Goal: Task Accomplishment & Management: Complete application form

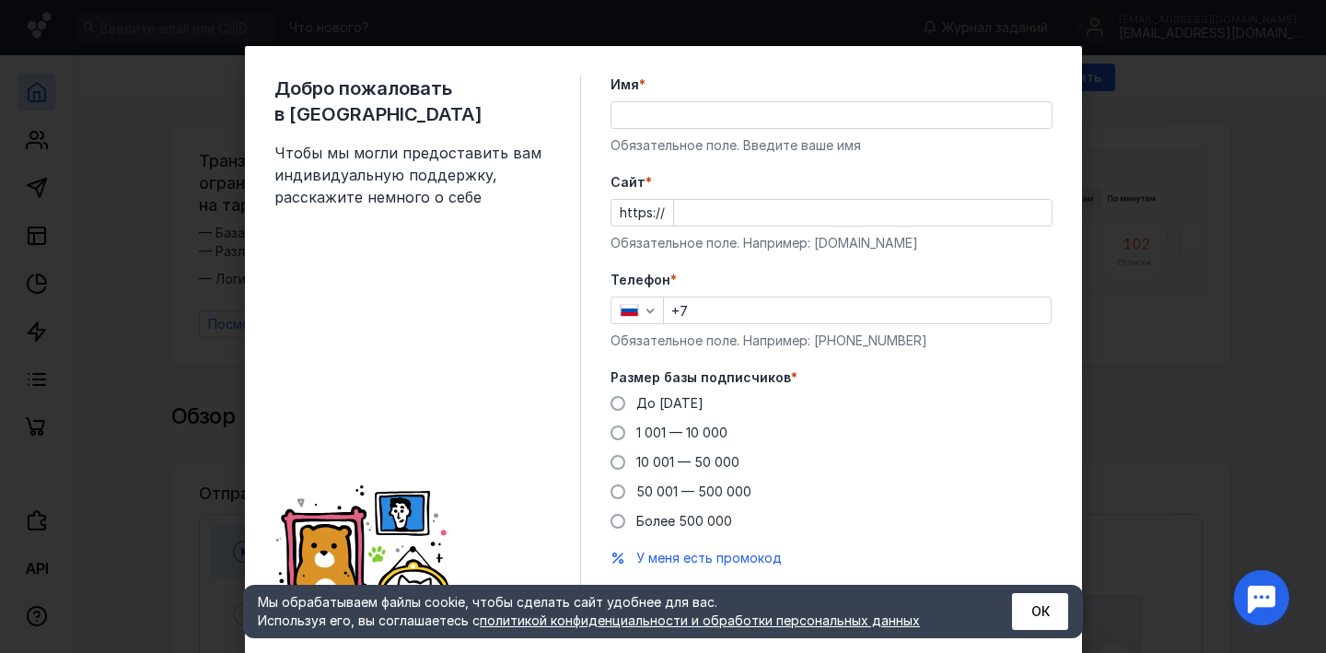
click at [681, 113] on input "Имя *" at bounding box center [832, 115] width 440 height 26
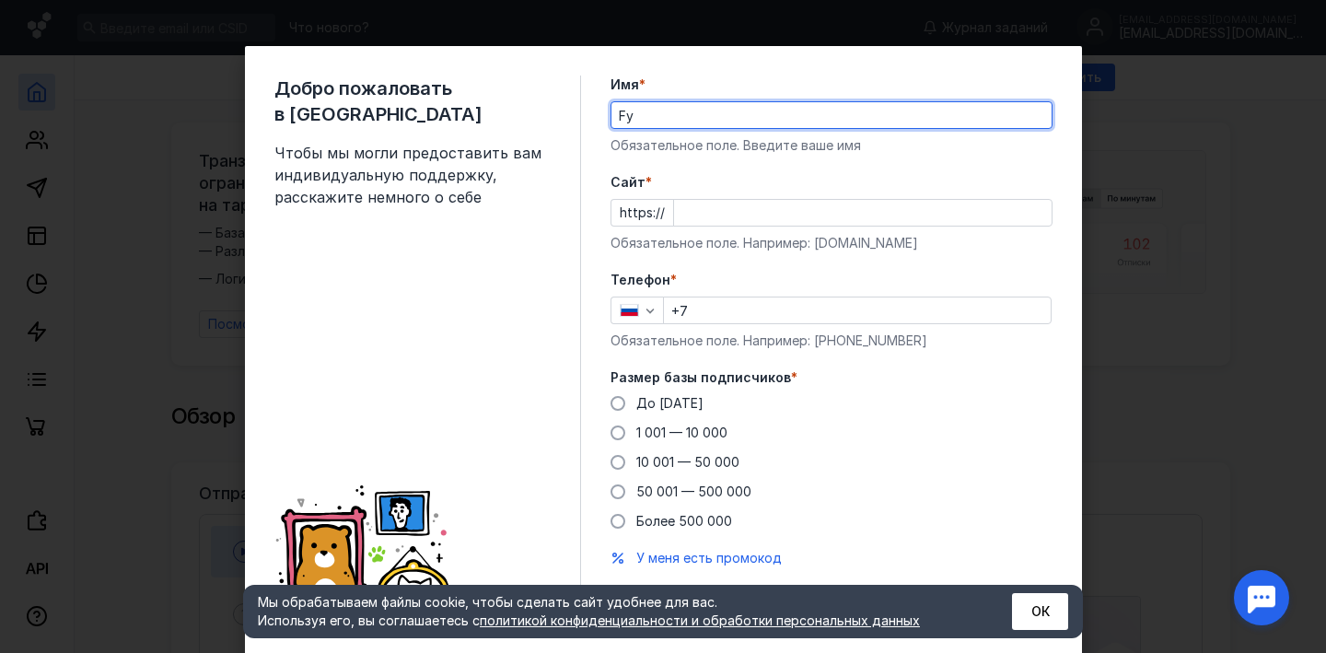
type input "F"
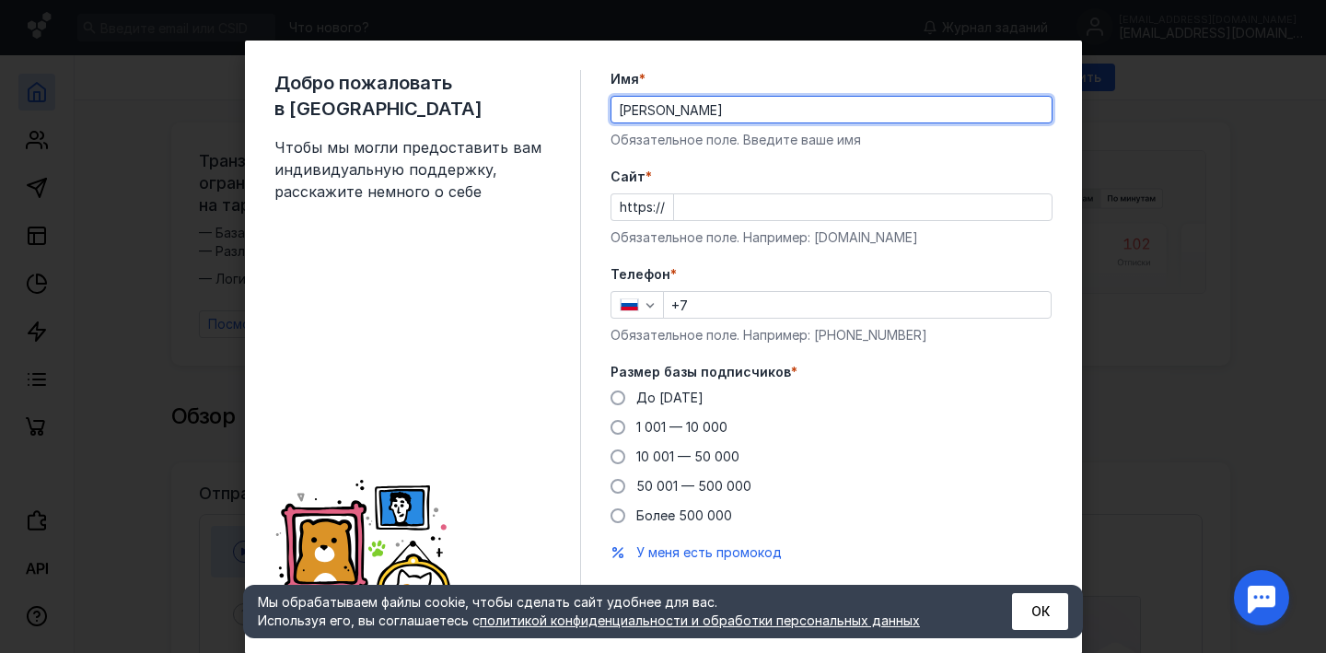
type input "[PERSON_NAME]"
click at [707, 202] on input "Cайт *" at bounding box center [863, 207] width 378 height 26
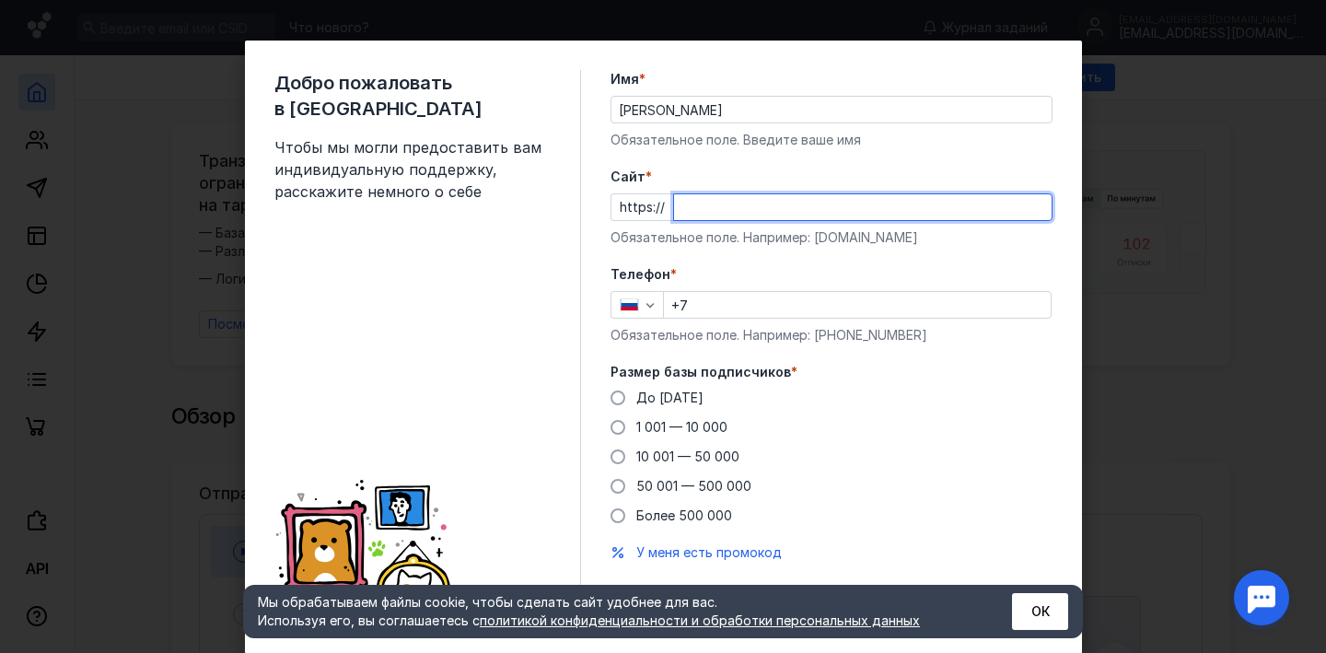
paste input "[DOMAIN_NAME]"
type input "[DOMAIN_NAME]"
click at [758, 309] on input "+7" at bounding box center [857, 305] width 387 height 26
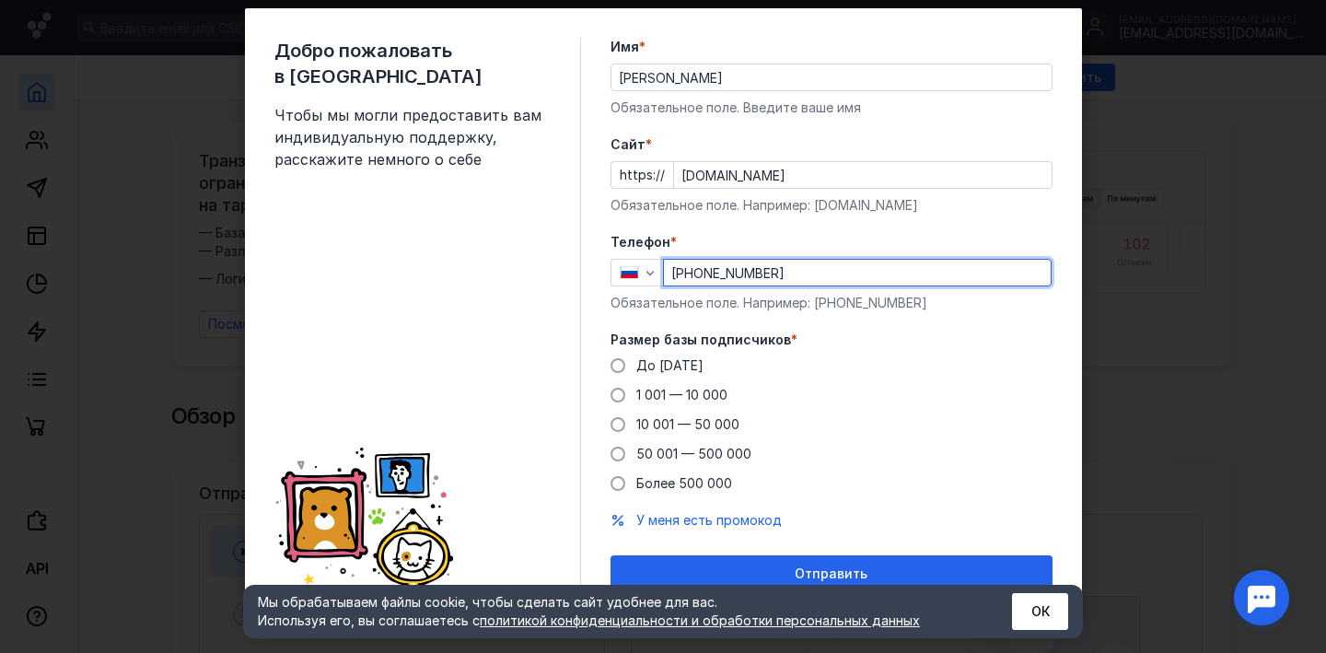
scroll to position [52, 0]
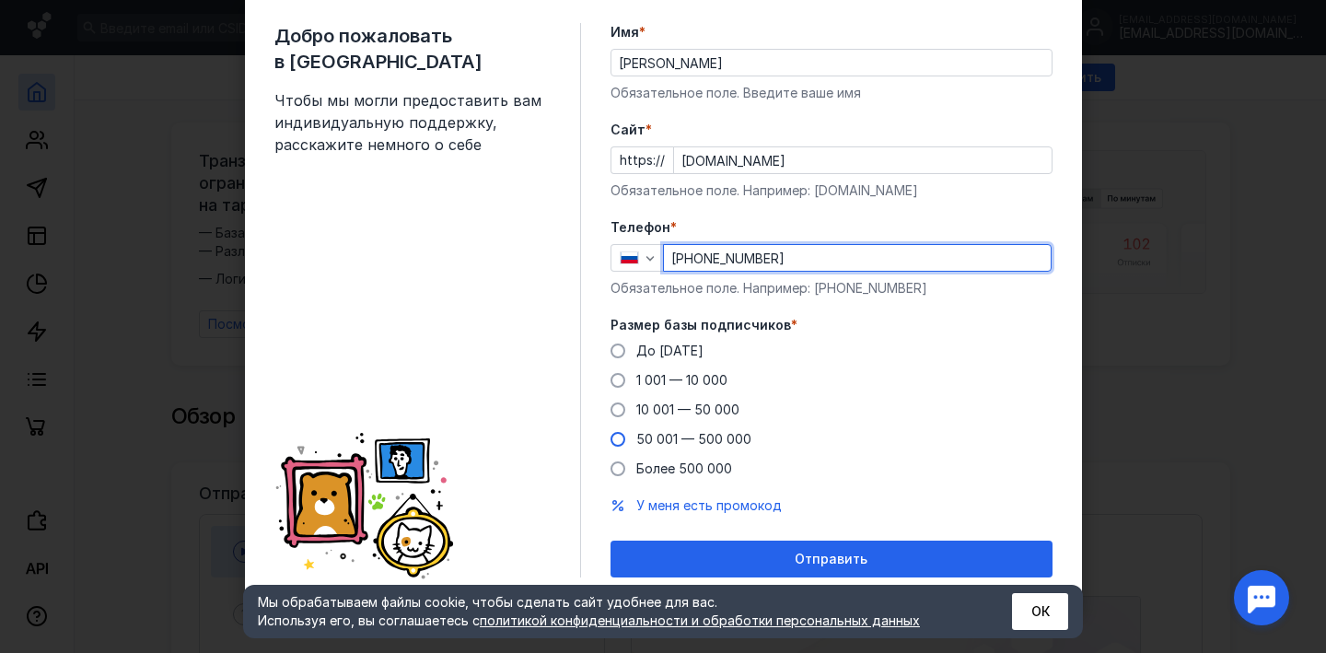
type input "[PHONE_NUMBER]"
click at [615, 444] on span at bounding box center [618, 439] width 15 height 15
click at [0, 0] on input "50 001 — 500 000" at bounding box center [0, 0] width 0 height 0
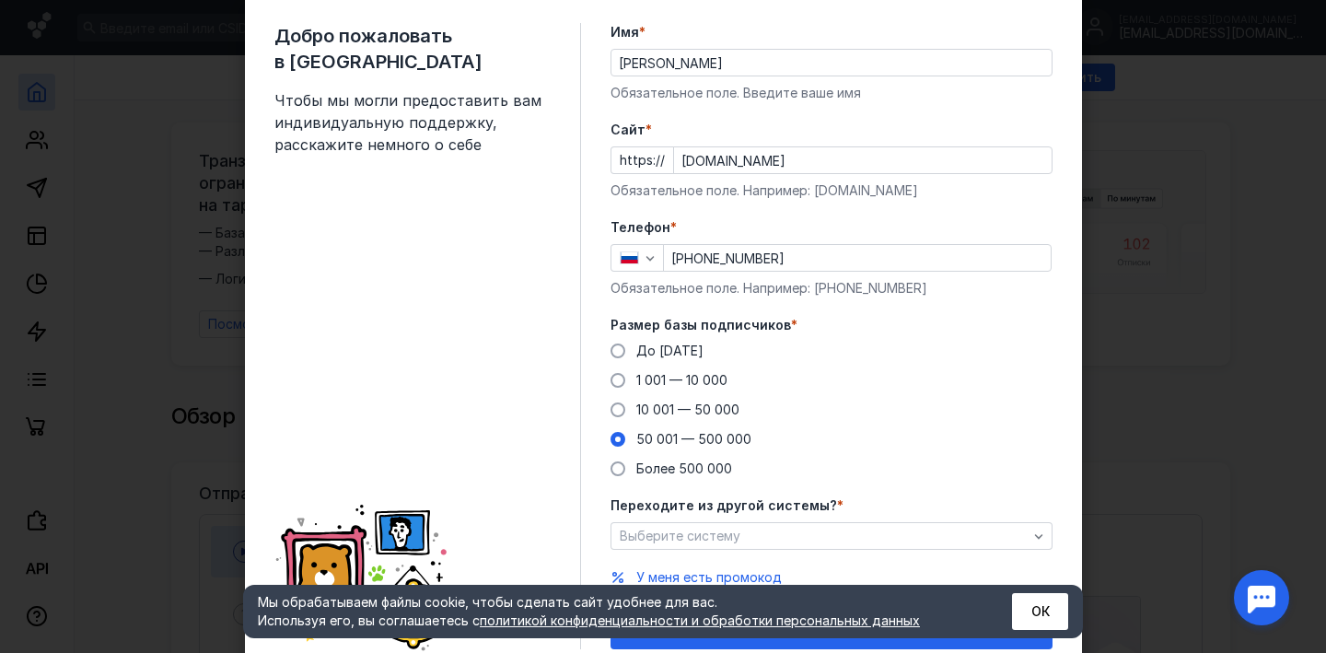
scroll to position [124, 0]
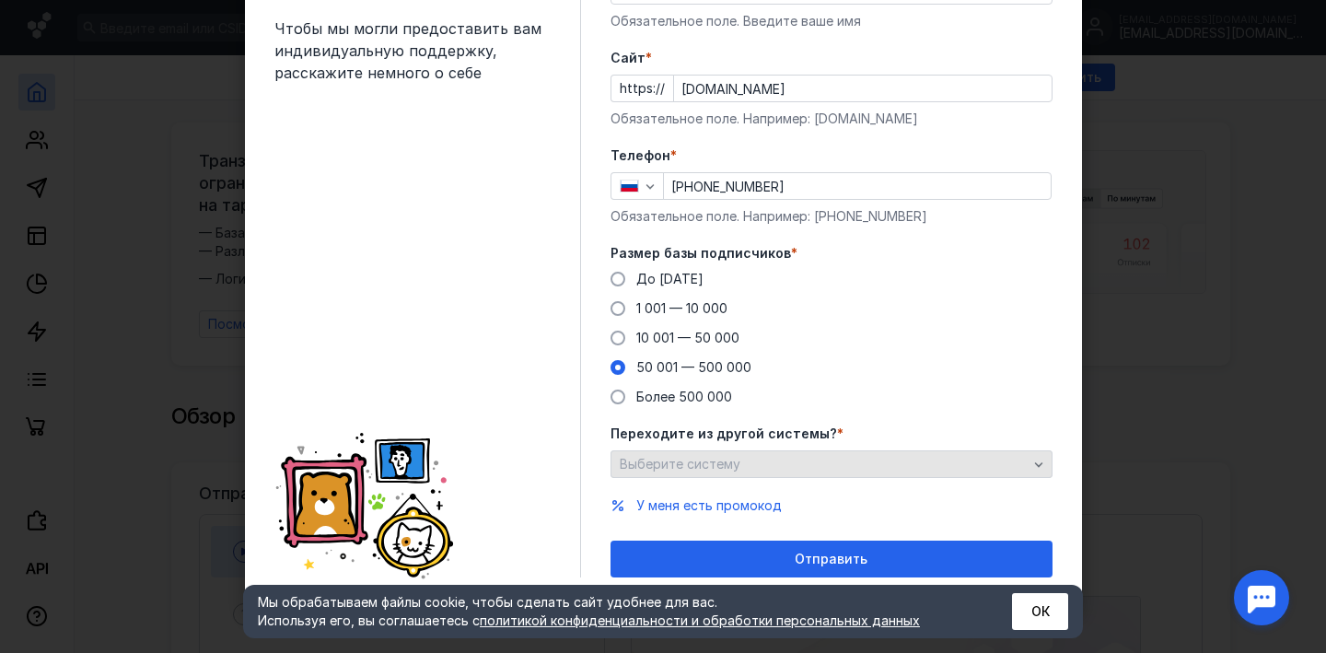
click at [757, 467] on div "Выберите систему" at bounding box center [823, 465] width 417 height 16
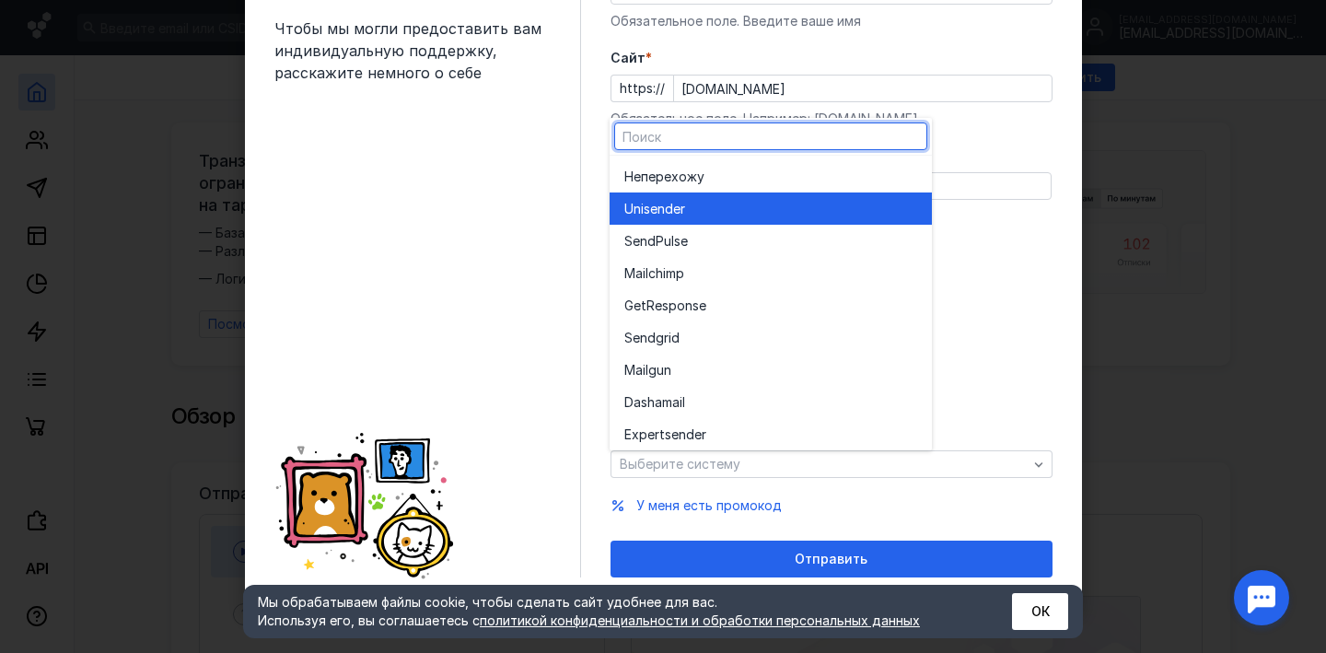
click at [699, 200] on div "Unisende r" at bounding box center [770, 209] width 293 height 18
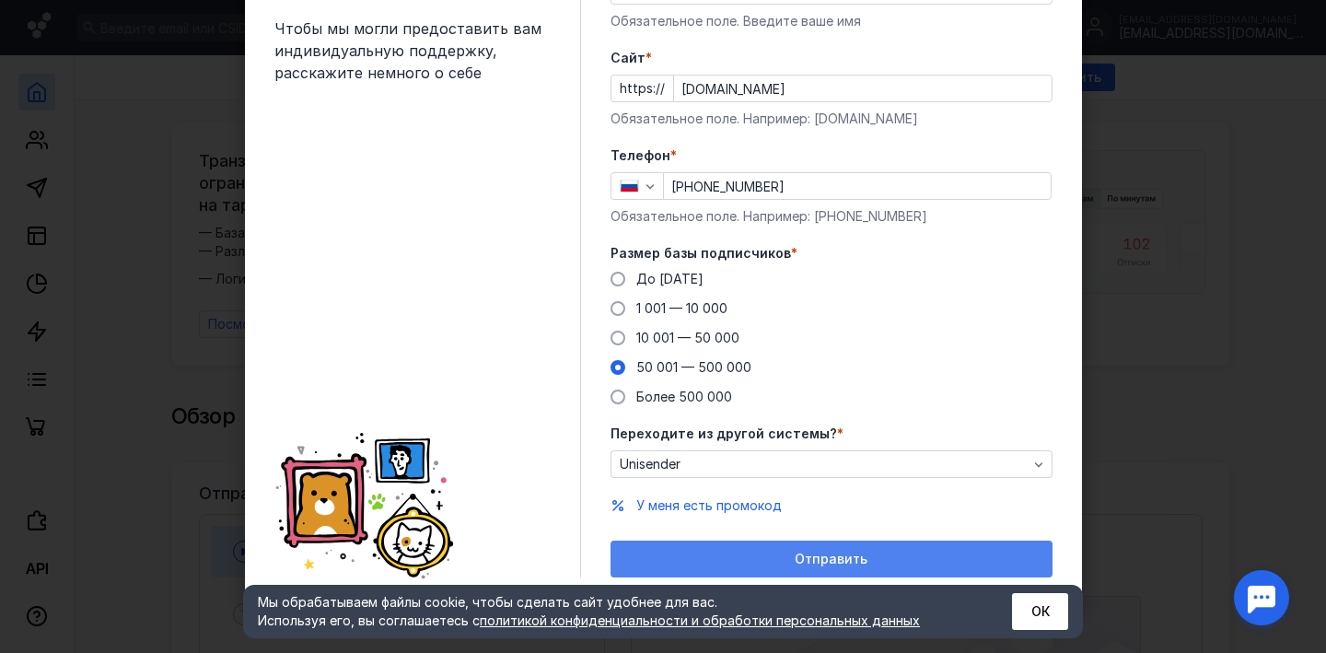
click at [780, 556] on div "Отправить" at bounding box center [832, 560] width 424 height 16
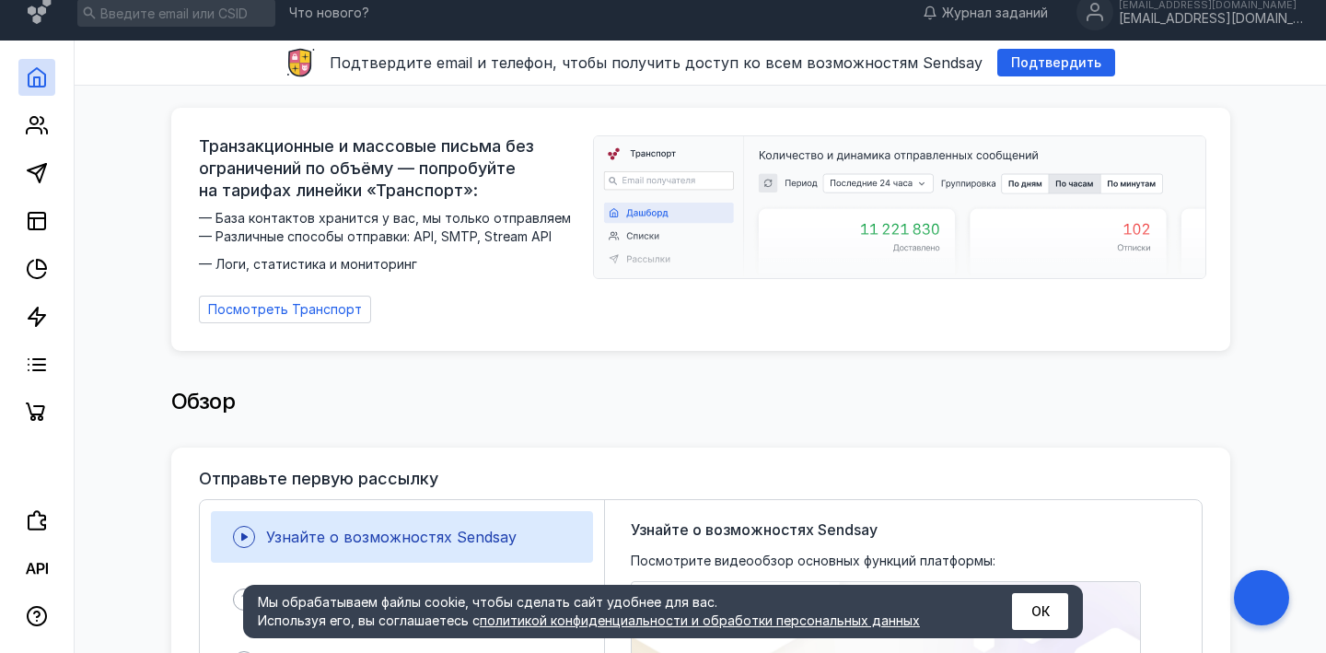
scroll to position [0, 0]
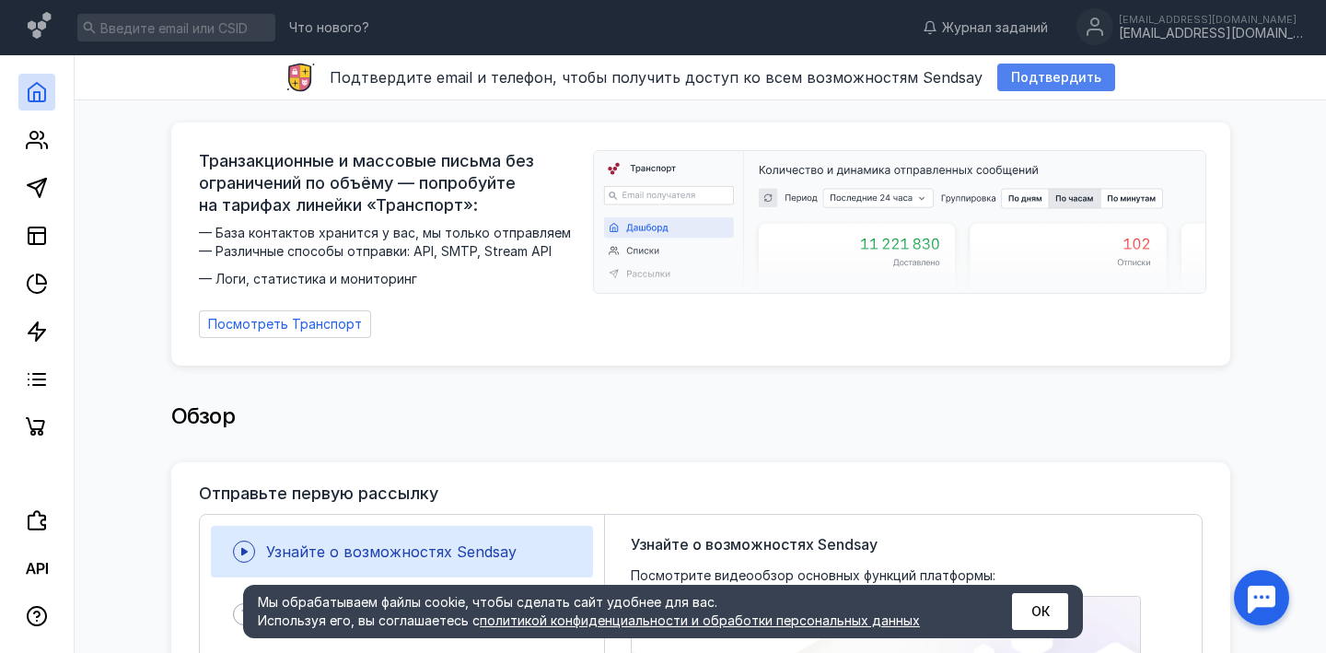
click at [1031, 79] on span "Подтвердить" at bounding box center [1056, 78] width 90 height 16
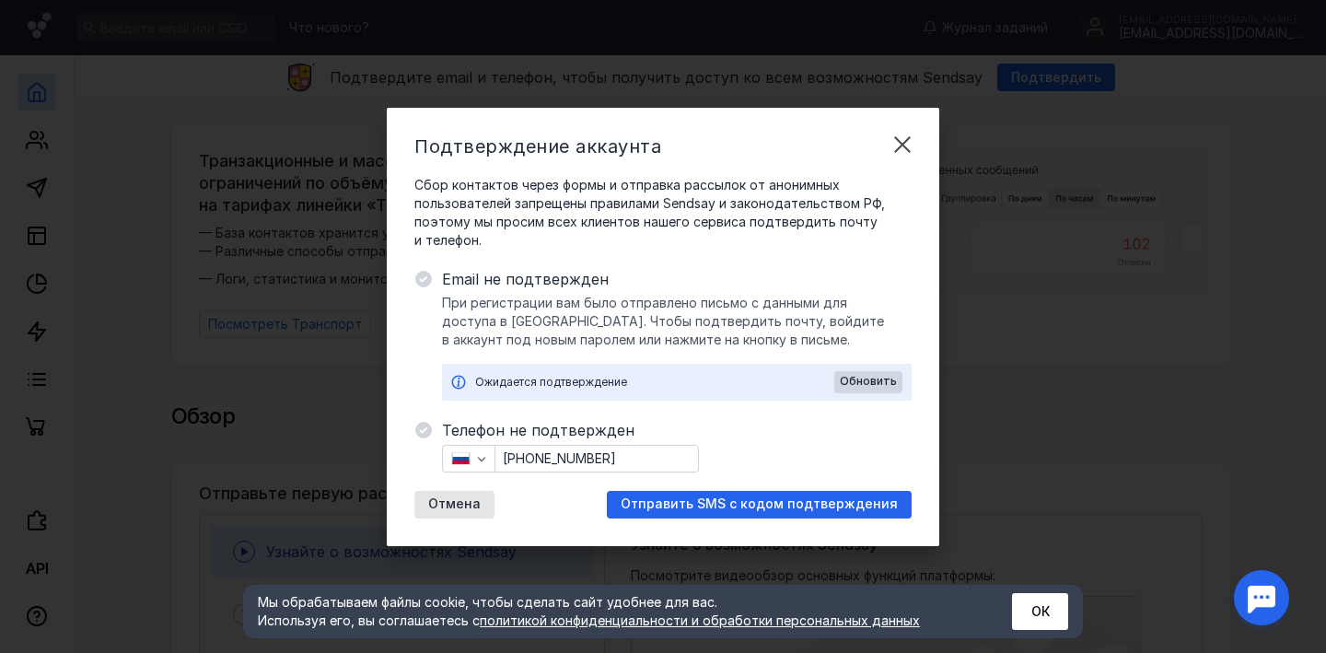
click at [588, 291] on div "Email не подтвержден При регистрации вам было отправлено письмо с данными для д…" at bounding box center [677, 334] width 470 height 133
click at [768, 505] on span "Отправить SMS с кодом подтверждения" at bounding box center [759, 504] width 277 height 16
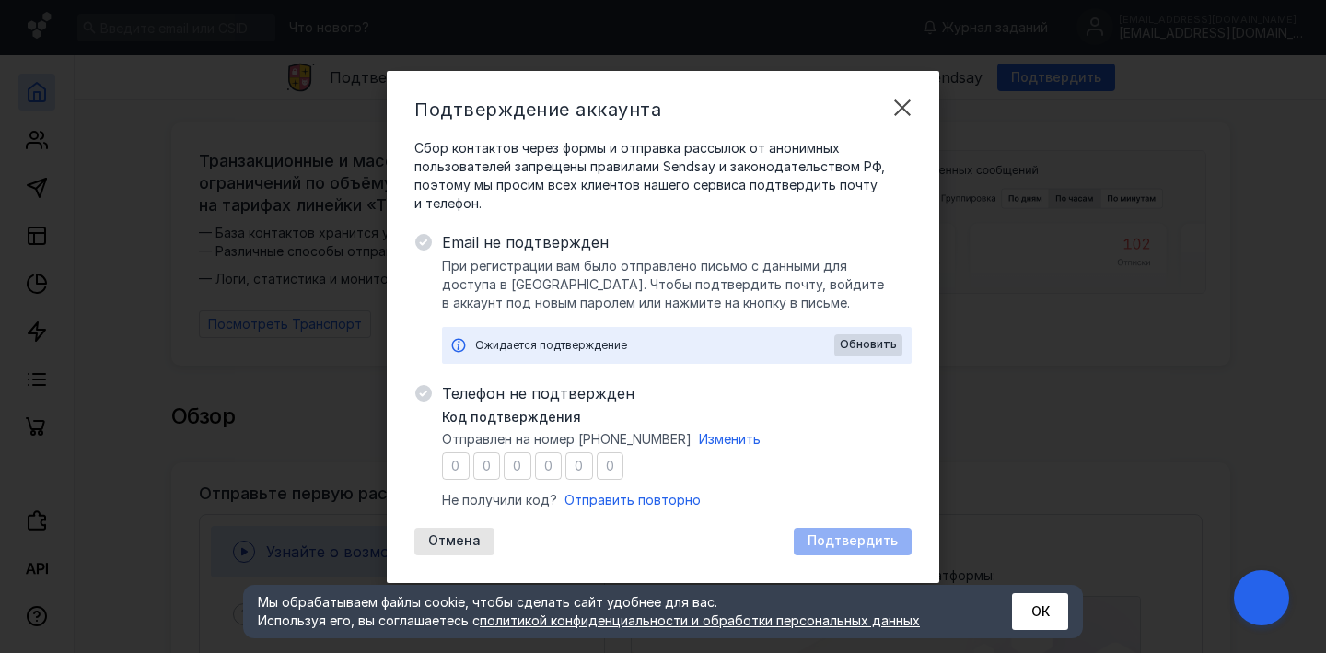
type input "8"
type input "6"
type input "4"
type input "2"
type input "7"
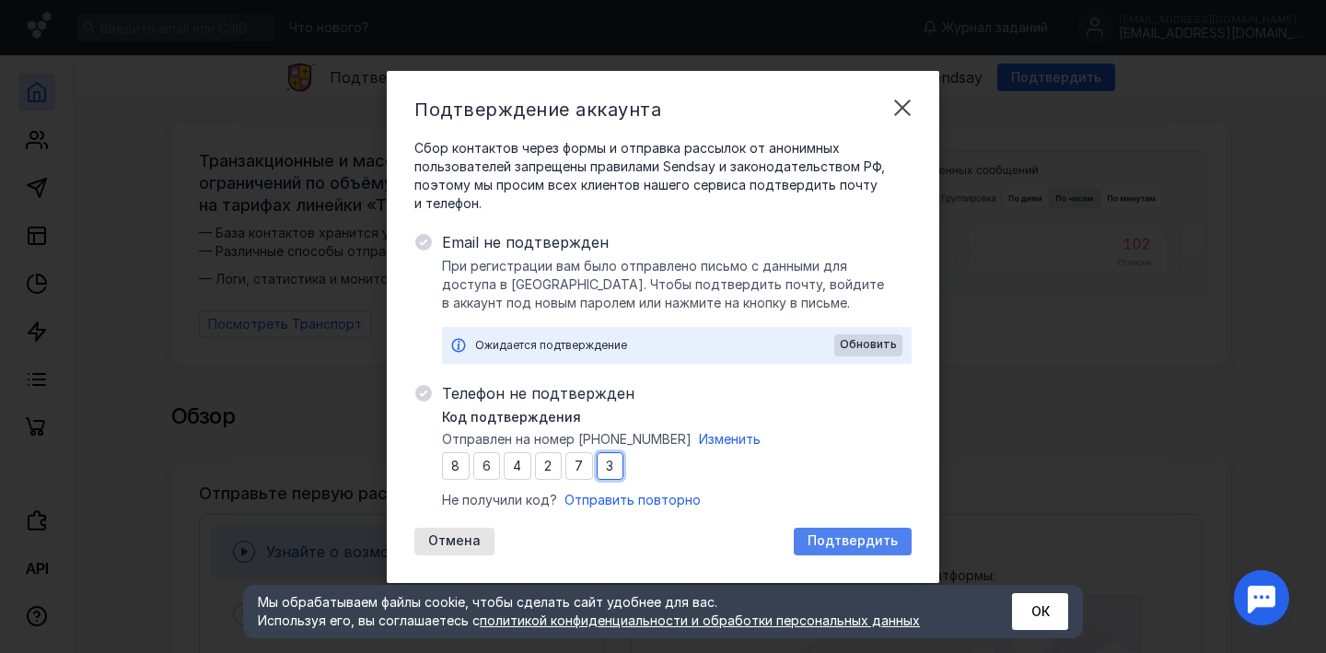
type input "3"
click at [842, 544] on span "Подтвердить" at bounding box center [853, 541] width 90 height 16
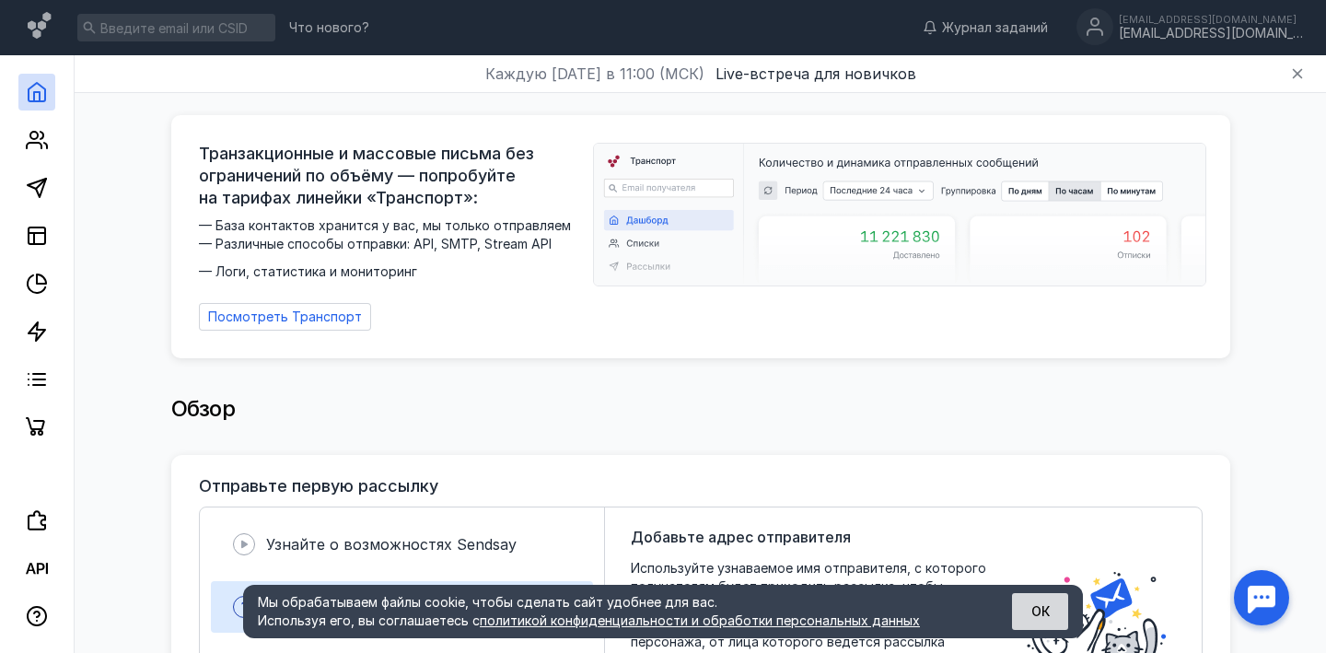
click at [1056, 612] on button "ОК" at bounding box center [1040, 611] width 56 height 37
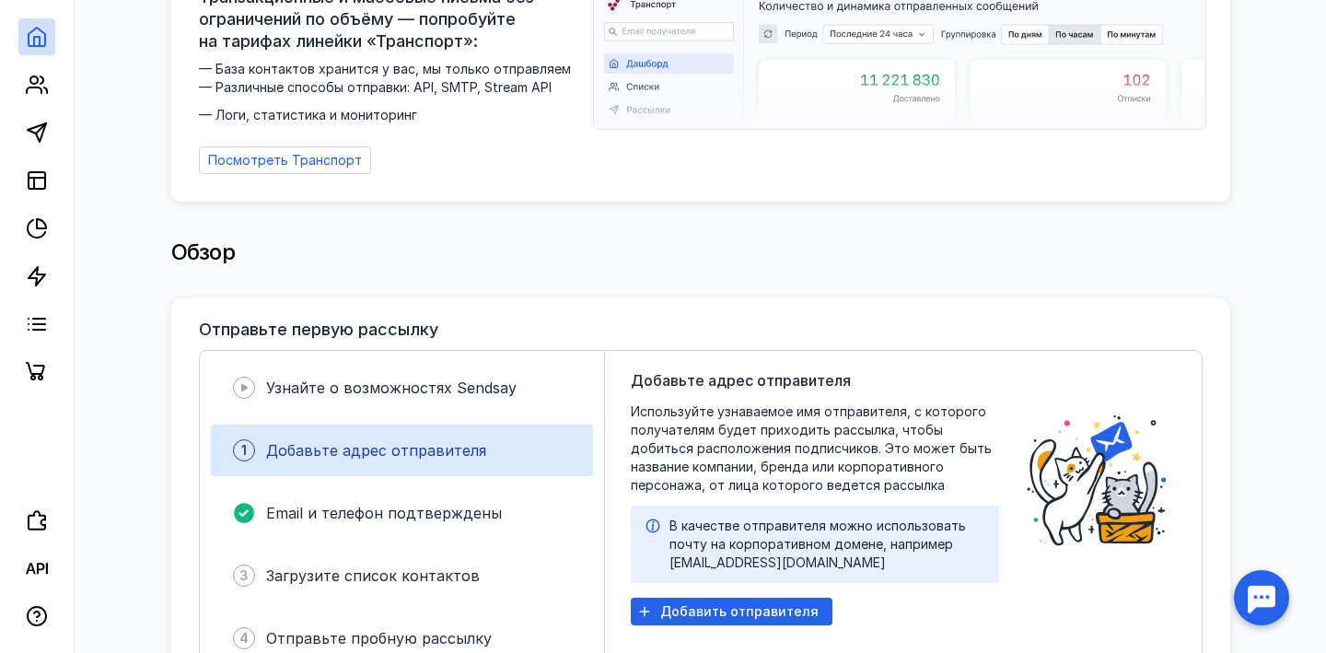
scroll to position [293, 0]
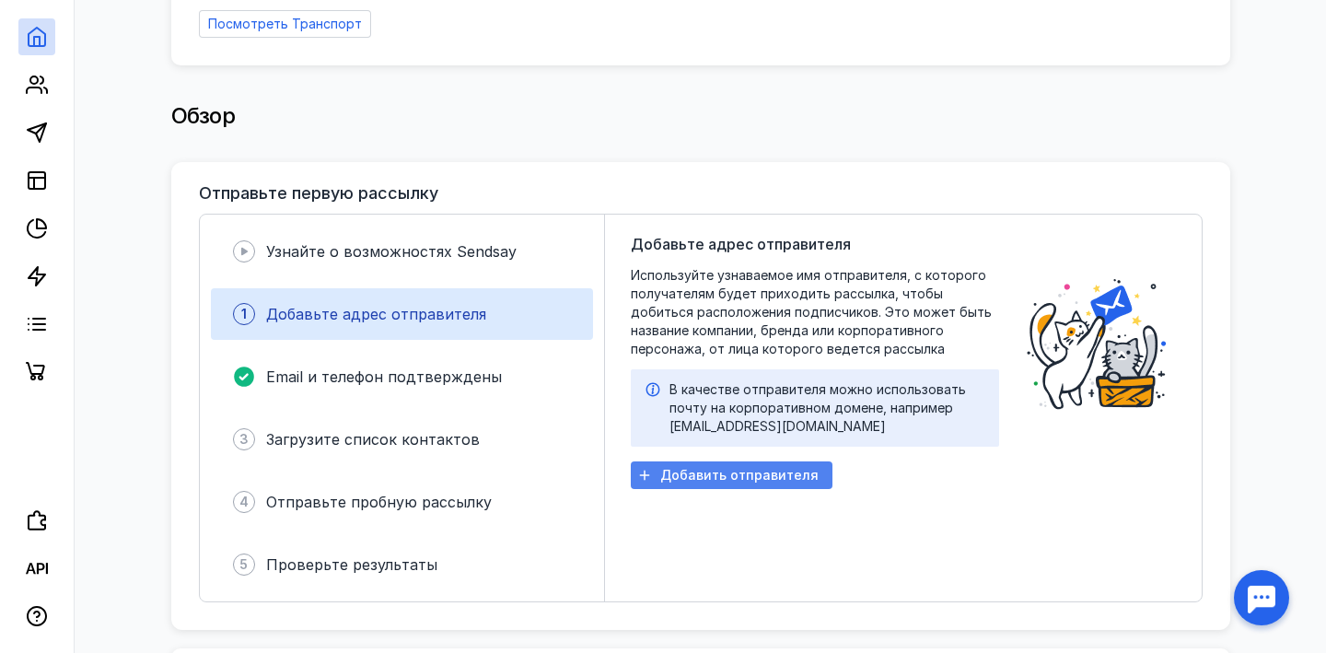
click at [711, 468] on span "Добавить отправителя" at bounding box center [739, 476] width 158 height 16
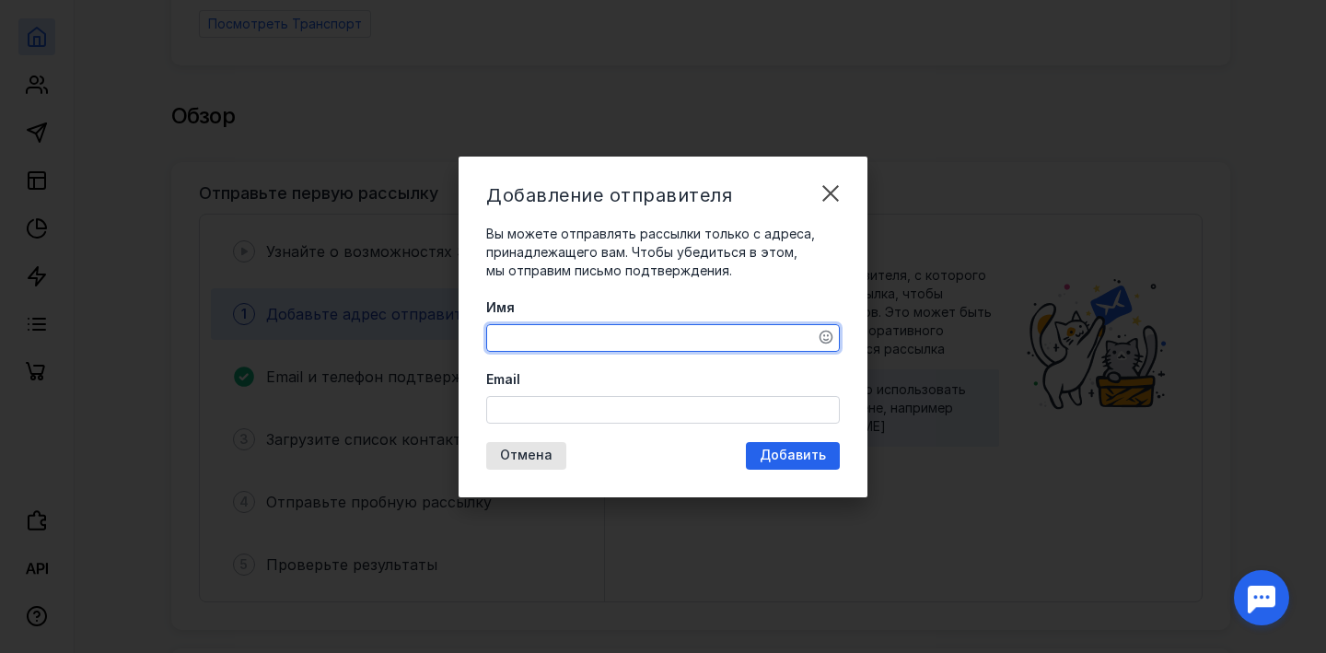
click at [542, 341] on textarea "Имя" at bounding box center [663, 338] width 352 height 26
click at [738, 416] on input "Email" at bounding box center [663, 410] width 352 height 26
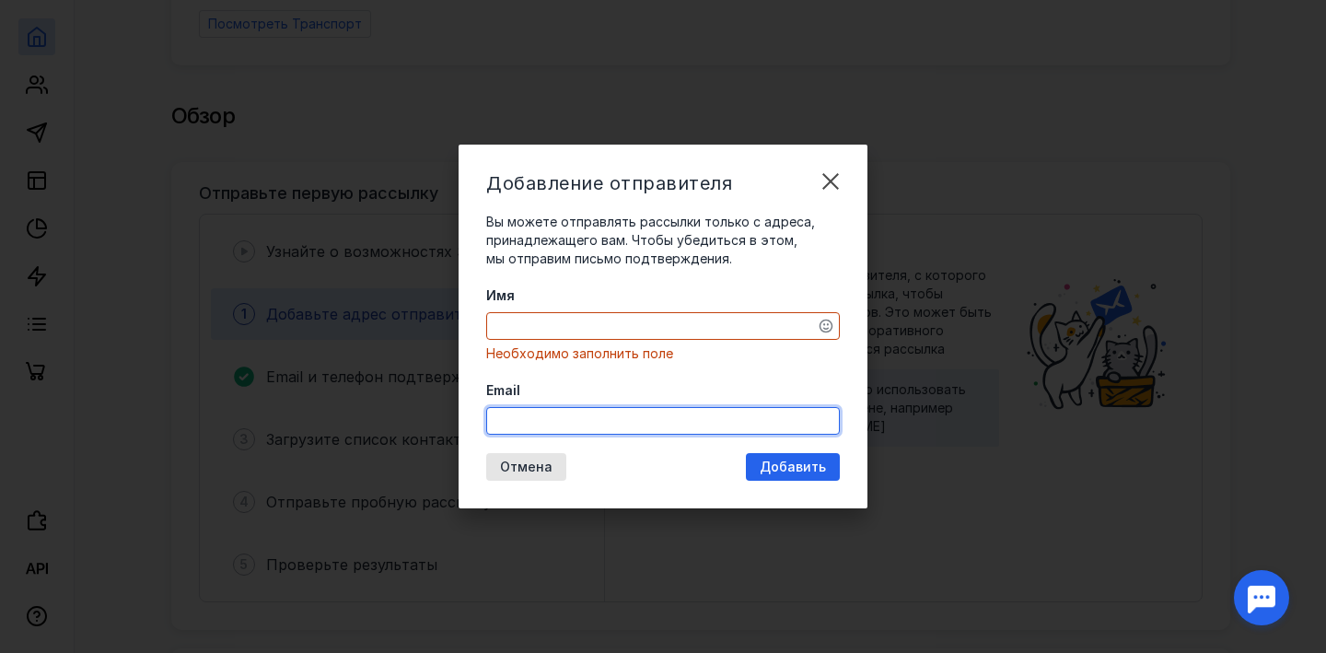
click at [597, 332] on div "Имя Необходимо заполнить поле" at bounding box center [663, 324] width 354 height 76
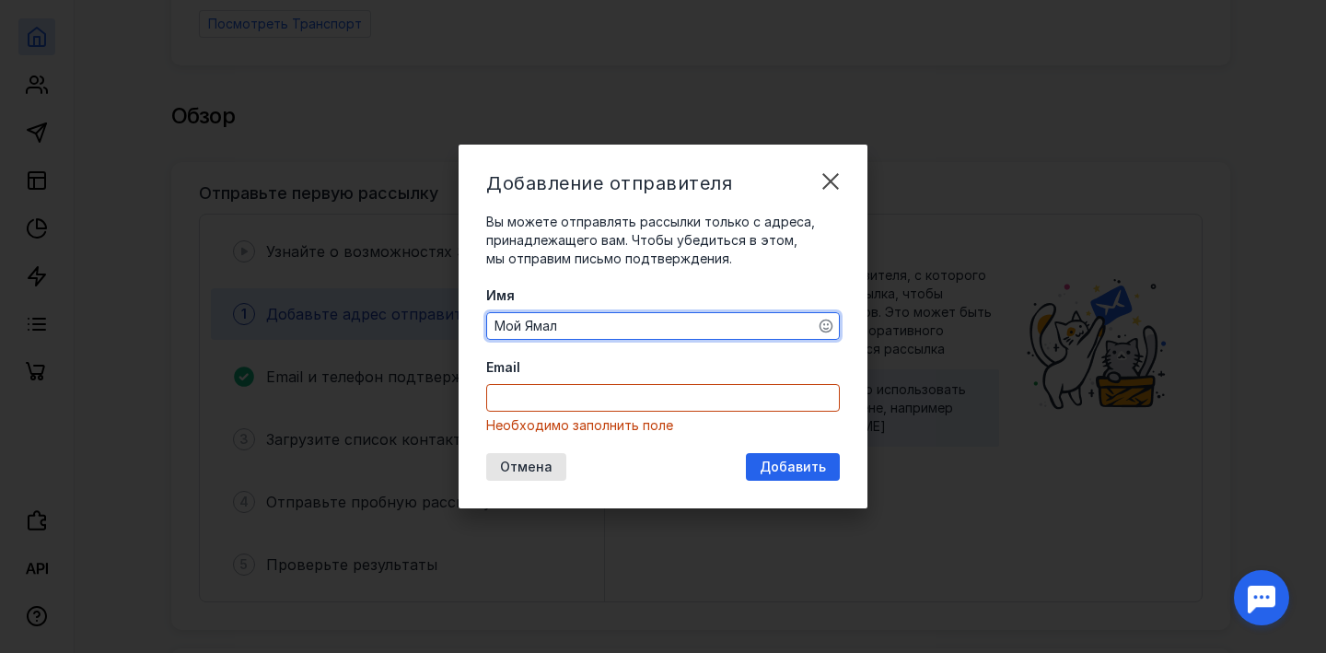
type textarea "Мой Ямал"
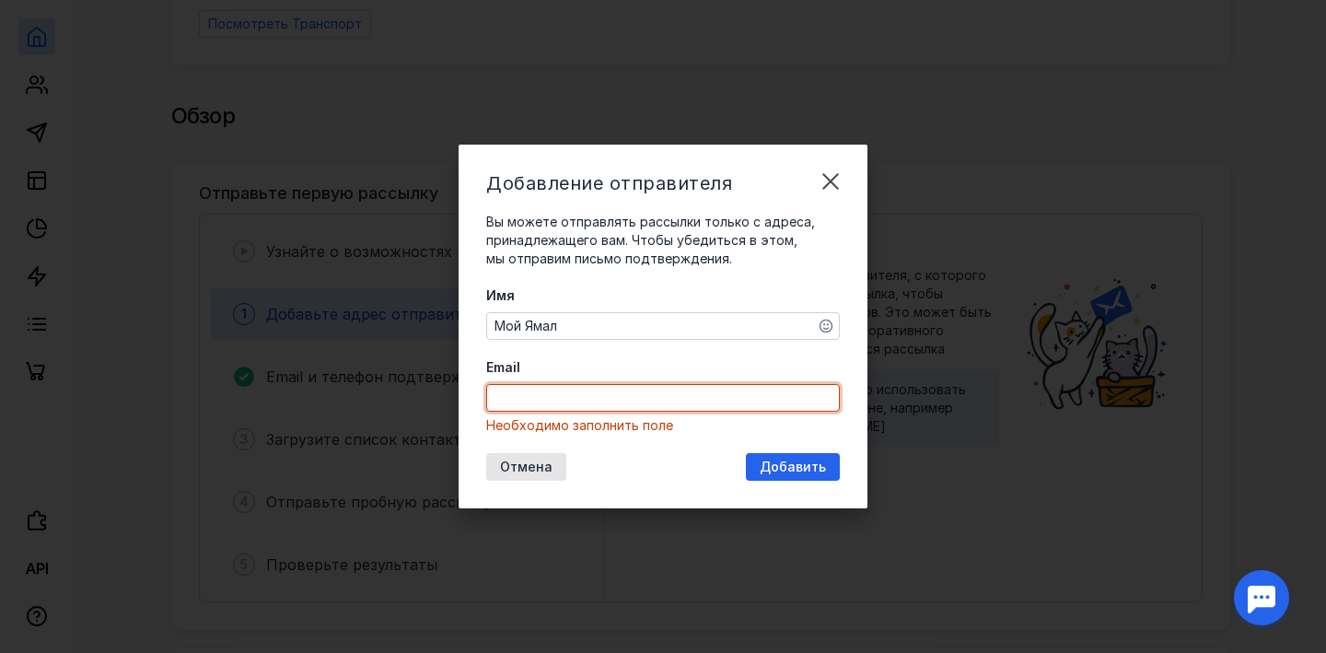
click at [683, 395] on input "Email" at bounding box center [663, 398] width 352 height 26
click at [503, 392] on input "Email" at bounding box center [663, 398] width 352 height 26
paste input "[EMAIL_ADDRESS][DOMAIN_NAME]"
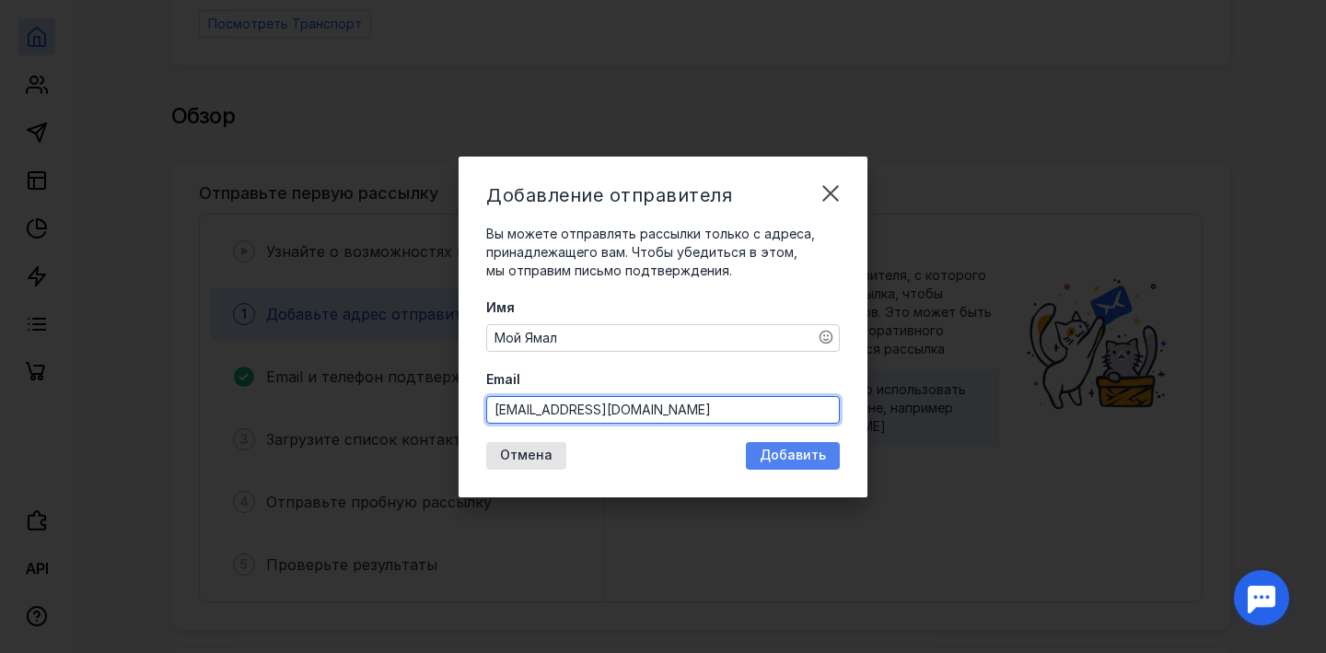
type input "[EMAIL_ADDRESS][DOMAIN_NAME]"
click at [798, 461] on span "Добавить" at bounding box center [793, 456] width 66 height 16
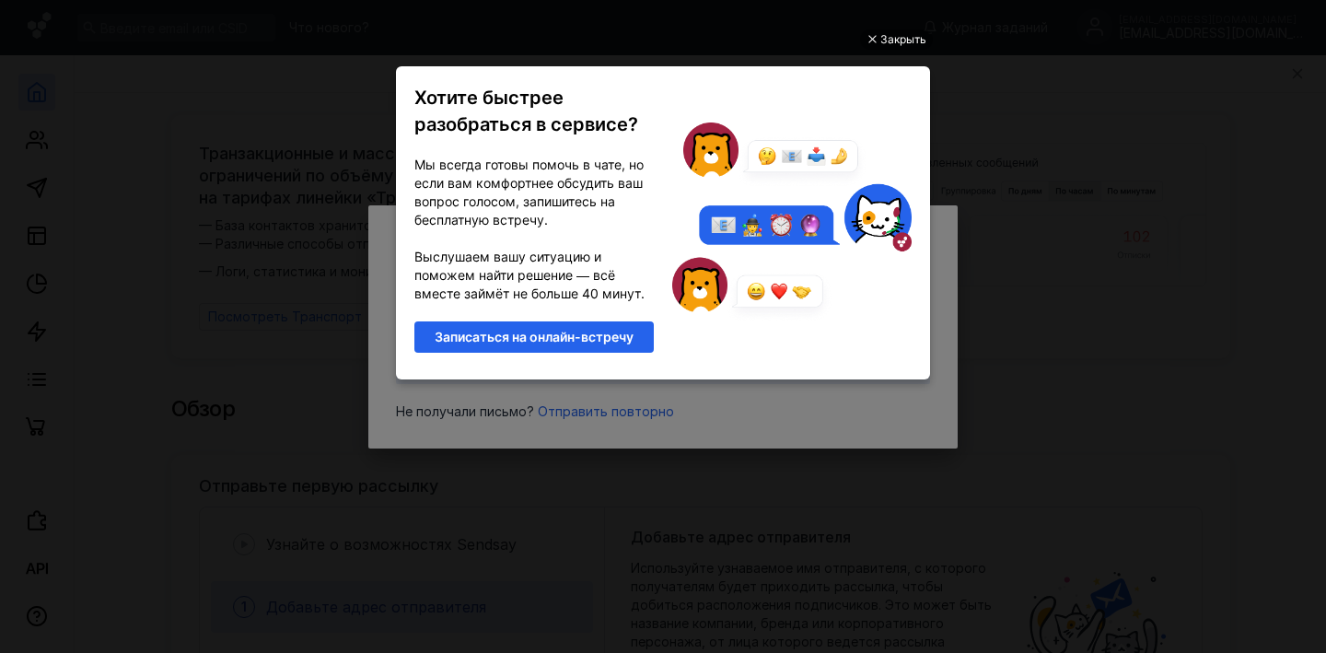
scroll to position [0, 0]
click at [898, 32] on div "Закрыть" at bounding box center [903, 39] width 46 height 20
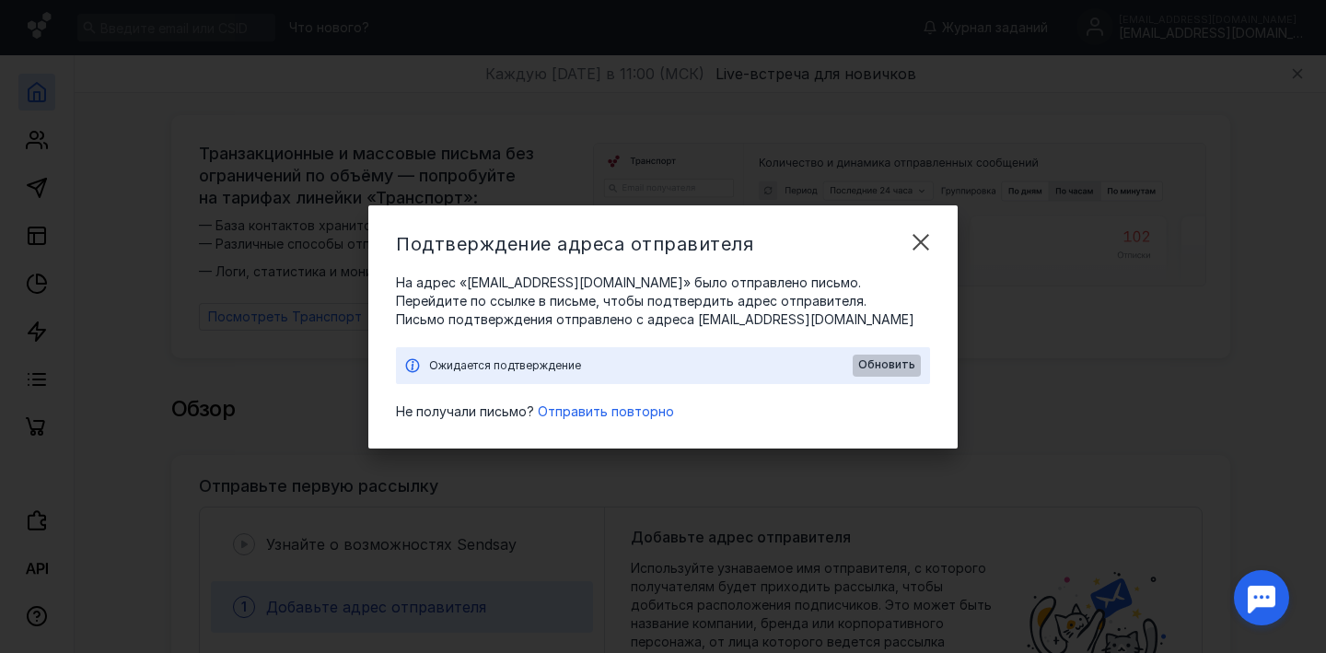
click at [895, 369] on span "Обновить" at bounding box center [886, 364] width 57 height 13
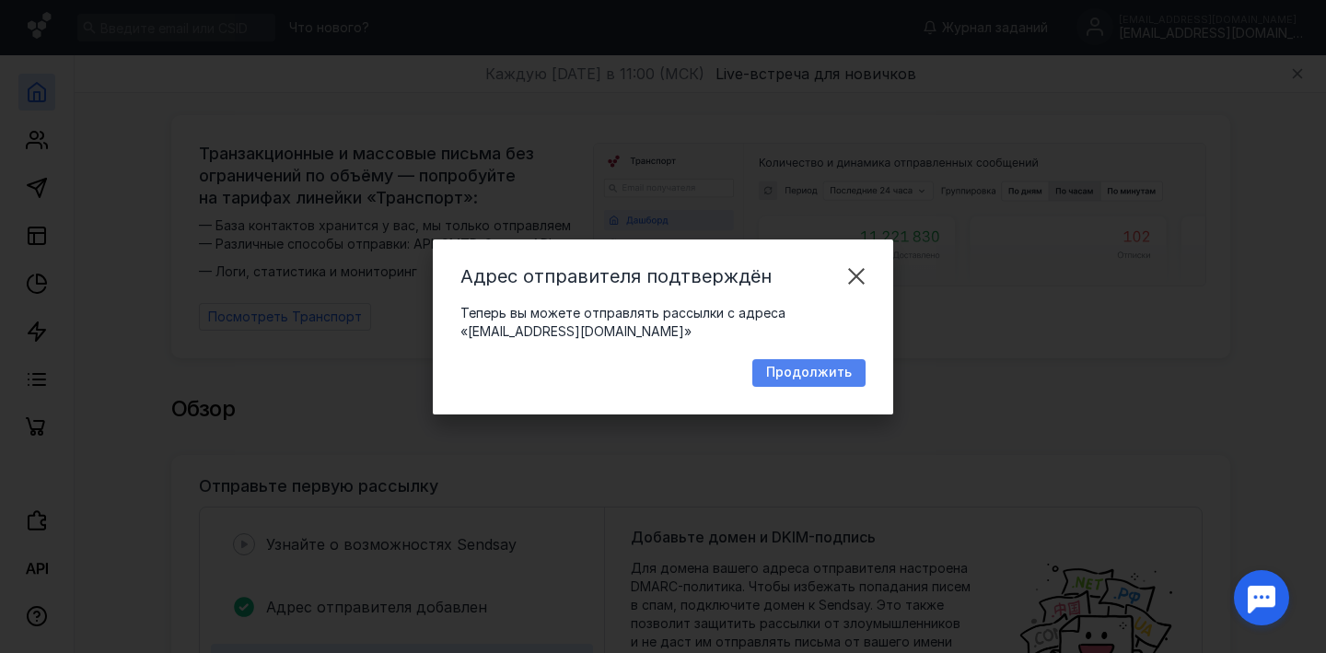
click at [803, 369] on span "Продолжить" at bounding box center [809, 373] width 86 height 16
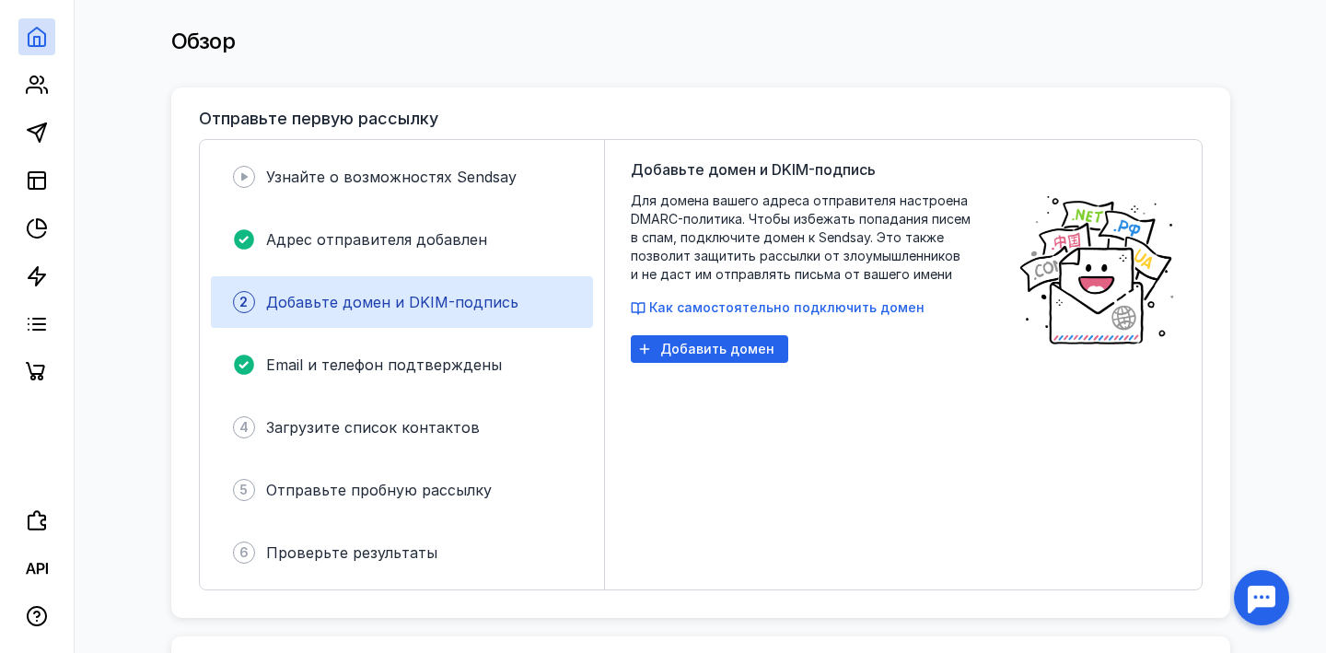
scroll to position [374, 0]
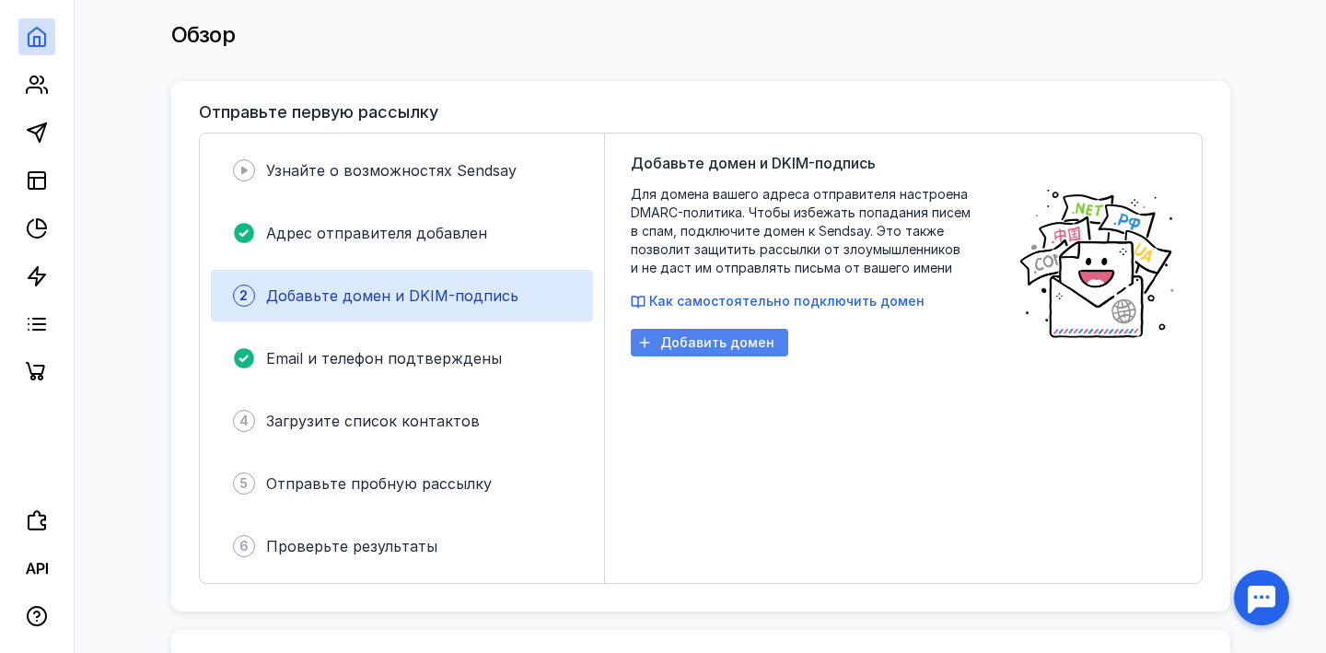
click at [757, 335] on span "Добавить домен" at bounding box center [717, 343] width 114 height 16
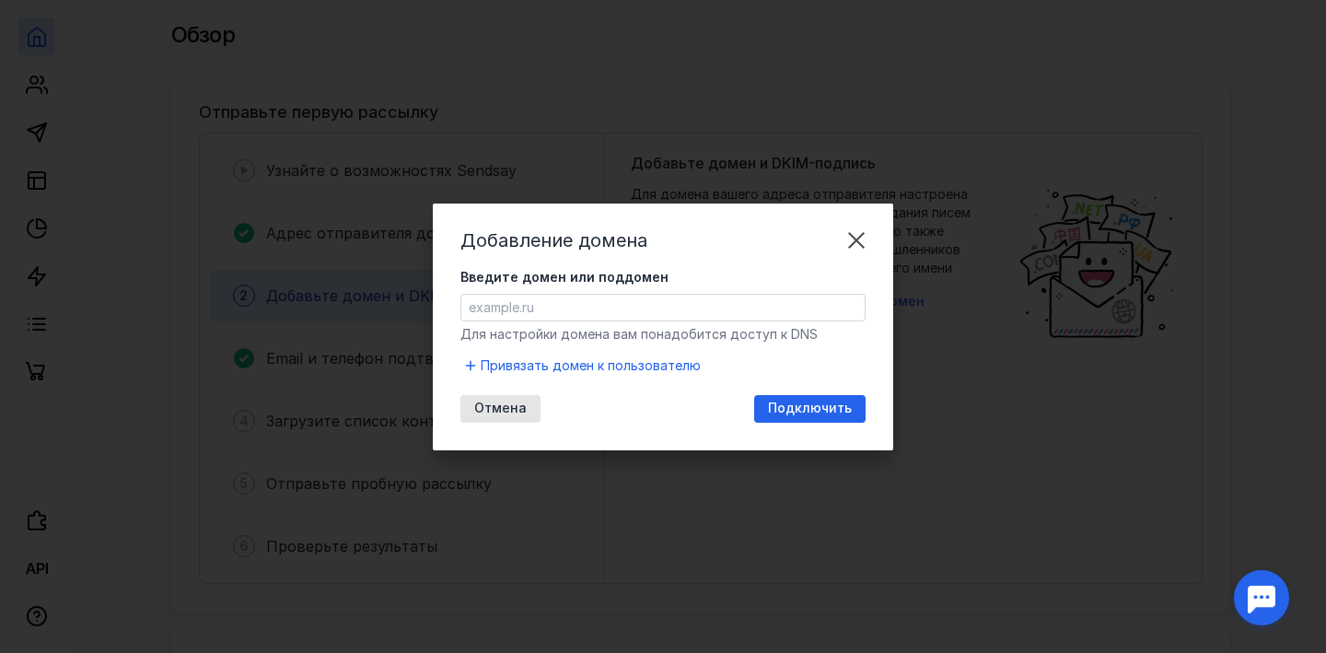
click at [551, 317] on input "Введите домен или поддомен" at bounding box center [662, 308] width 403 height 26
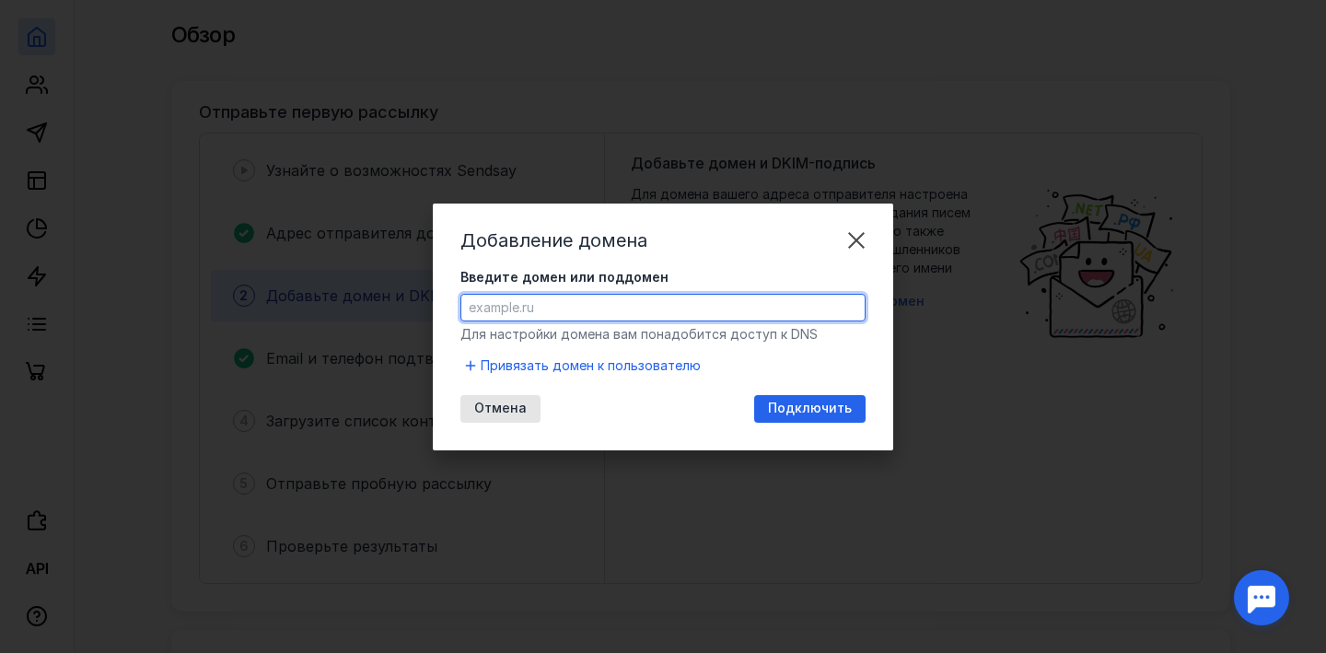
paste input "[URL][DOMAIN_NAME]"
drag, startPoint x: 512, startPoint y: 304, endPoint x: 381, endPoint y: 294, distance: 131.2
click at [381, 294] on div "Добавление домена Введите домен или поддомен [URL][DOMAIN_NAME] Для настройки д…" at bounding box center [663, 326] width 1326 height 653
click at [568, 309] on input "[DOMAIN_NAME][URL]" at bounding box center [662, 308] width 403 height 26
type input "[DOMAIN_NAME]"
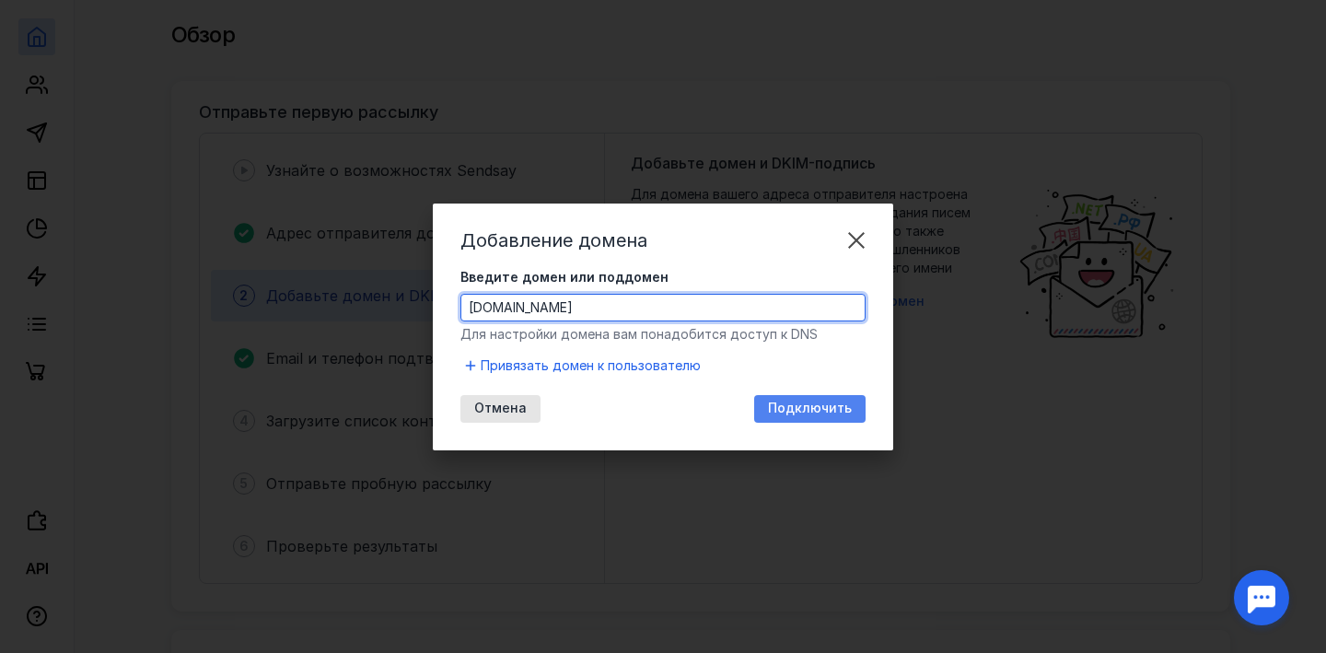
click at [807, 403] on span "Подключить" at bounding box center [810, 409] width 84 height 16
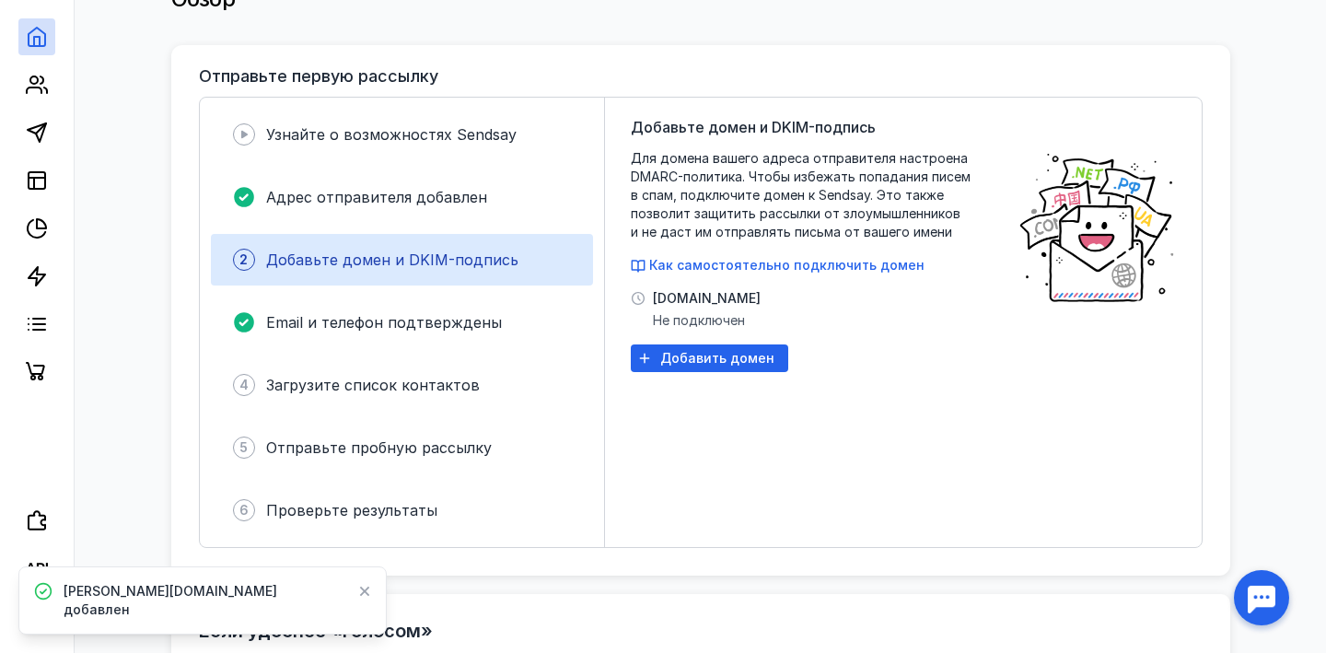
scroll to position [390, 0]
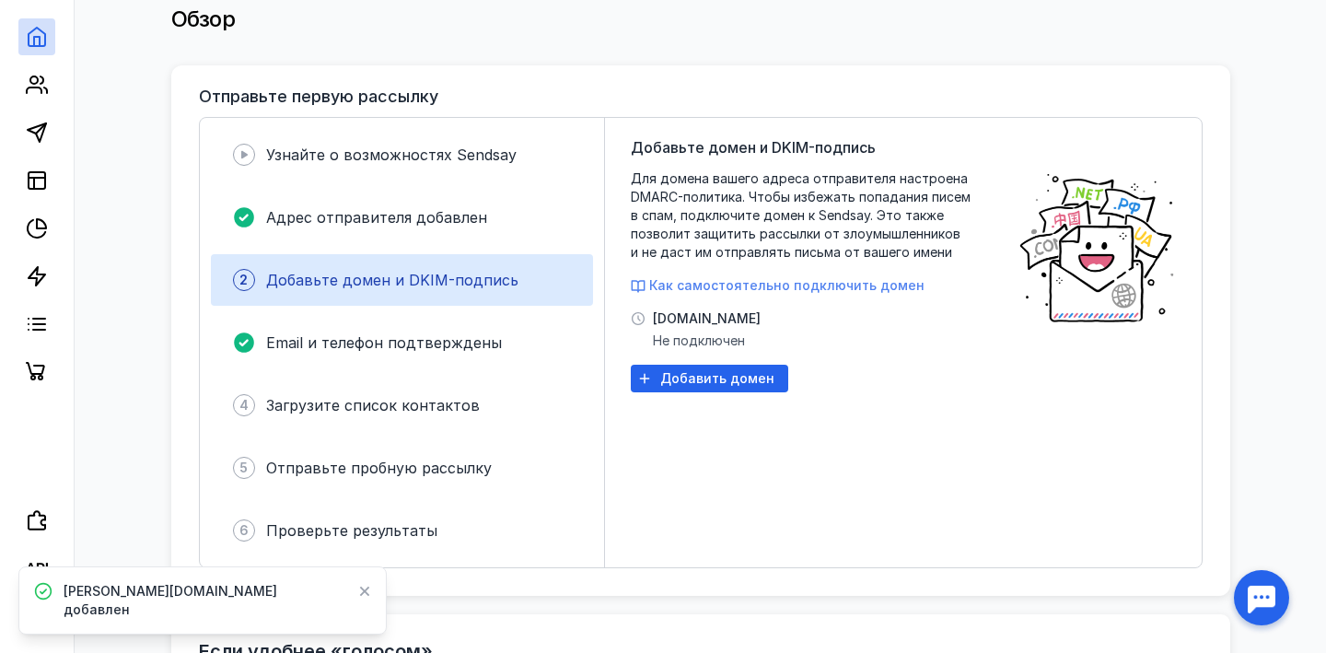
click at [788, 279] on span "Как самостоятельно подключить домен" at bounding box center [786, 285] width 275 height 16
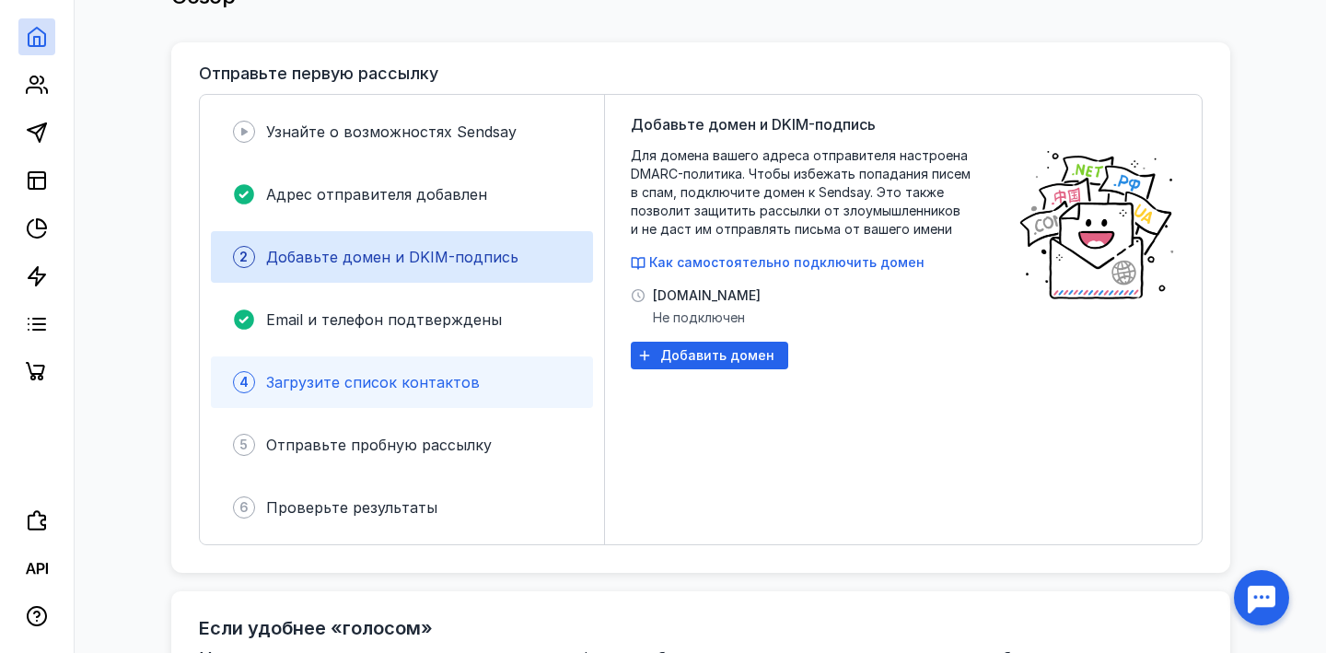
scroll to position [356, 0]
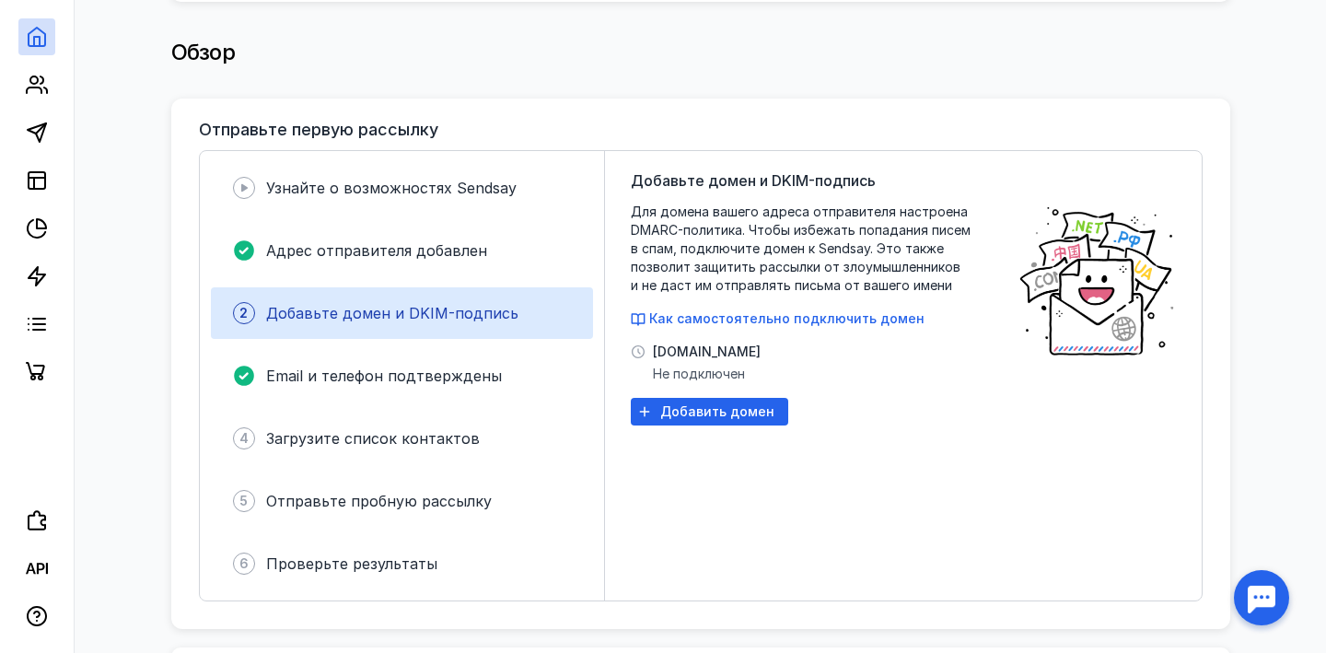
click at [451, 304] on span "Добавьте домен и DKIM-подпись" at bounding box center [392, 313] width 252 height 18
click at [744, 457] on div "Добавьте домен и DKIM-подпись Для домена вашего адреса отправителя настроена DM…" at bounding box center [815, 375] width 368 height 413
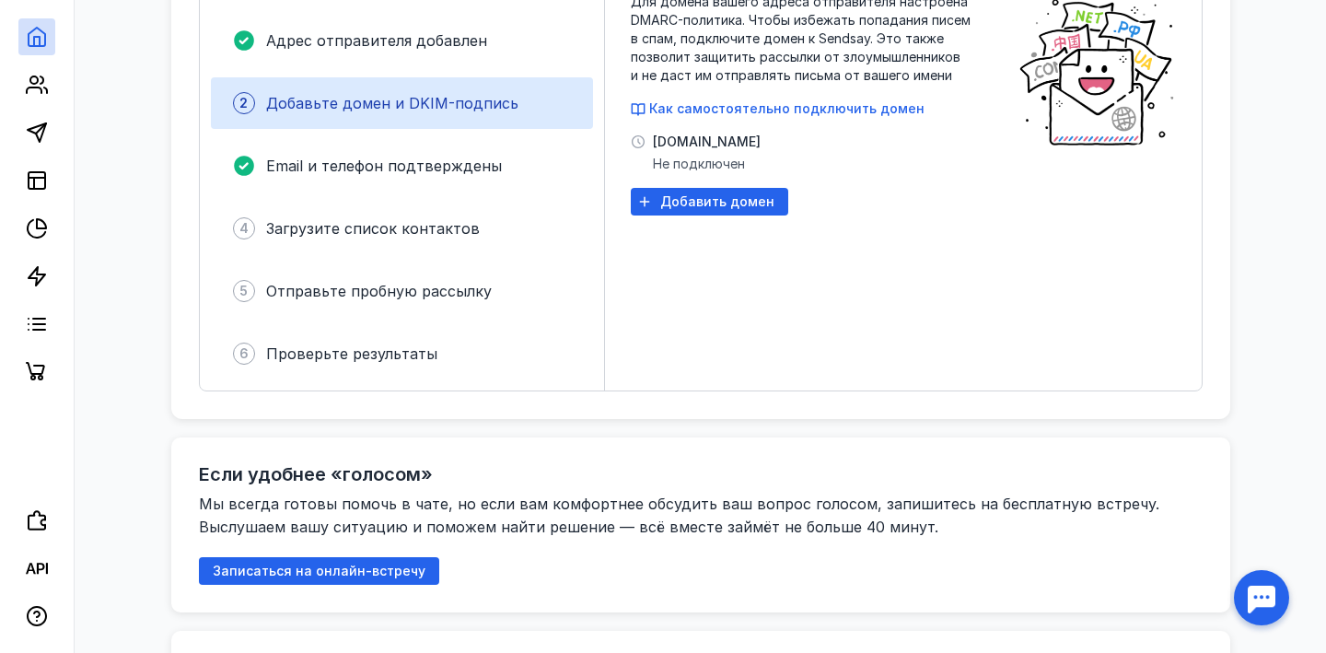
scroll to position [431, 0]
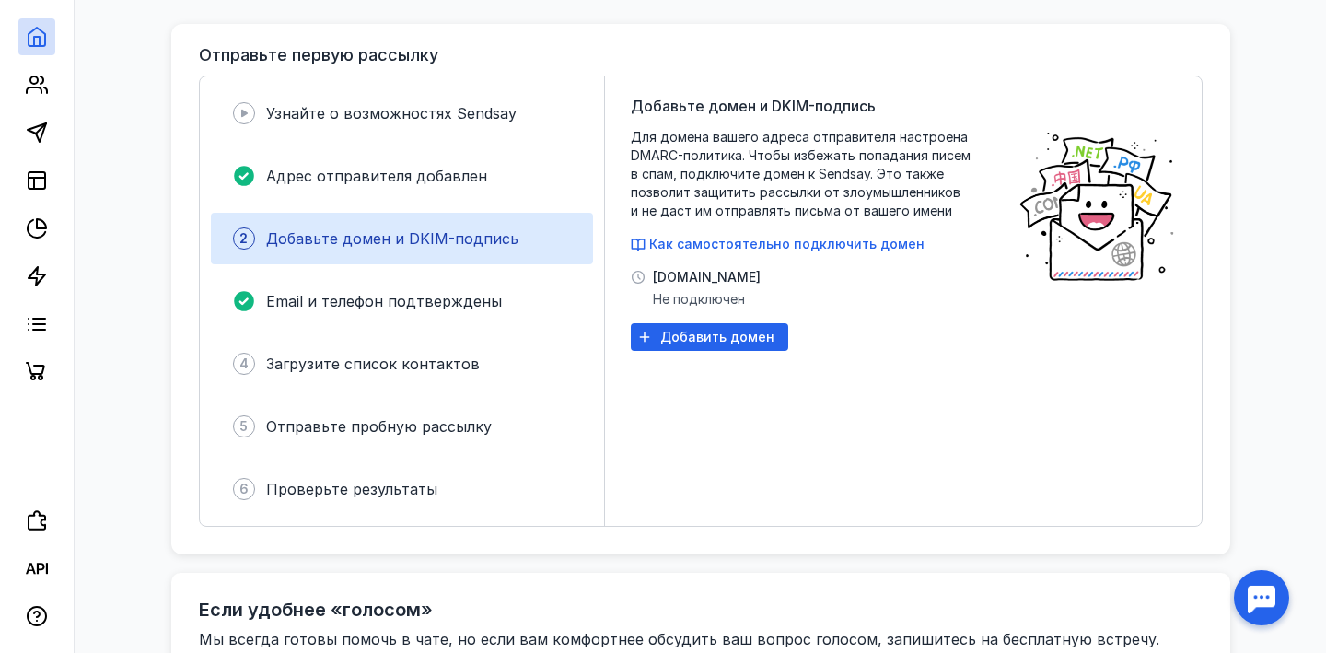
click at [640, 270] on icon at bounding box center [638, 277] width 15 height 15
